Goal: Information Seeking & Learning: Check status

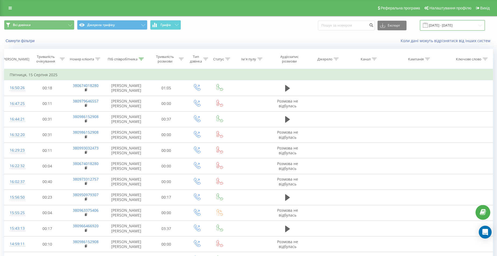
click at [462, 24] on input "15.08.2025 - 15.08.2025" at bounding box center [452, 25] width 65 height 10
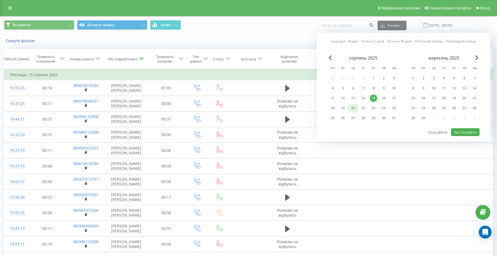
click at [355, 106] on div "20" at bounding box center [353, 108] width 7 height 7
click at [459, 131] on button "Застосувати" at bounding box center [465, 132] width 28 height 8
type input "20.08.2025 - 20.08.2025"
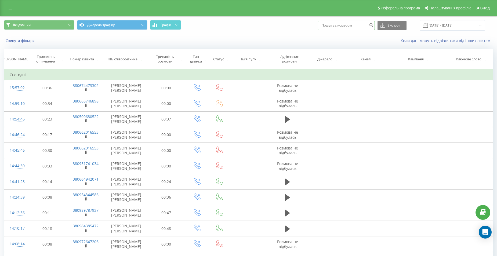
paste input "0674473302"
type input "0674473302"
